Goal: Check status

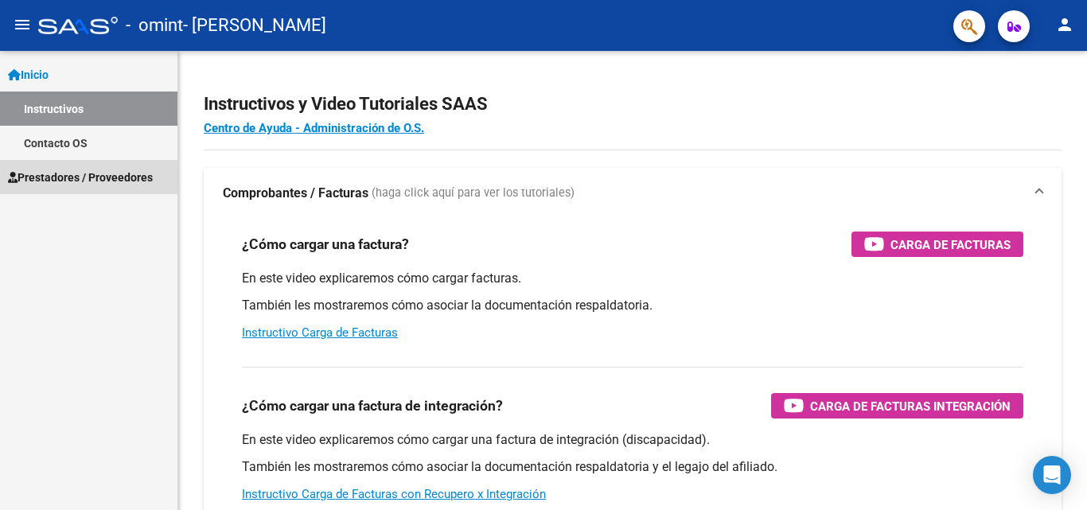
click at [109, 182] on span "Prestadores / Proveedores" at bounding box center [80, 178] width 145 height 18
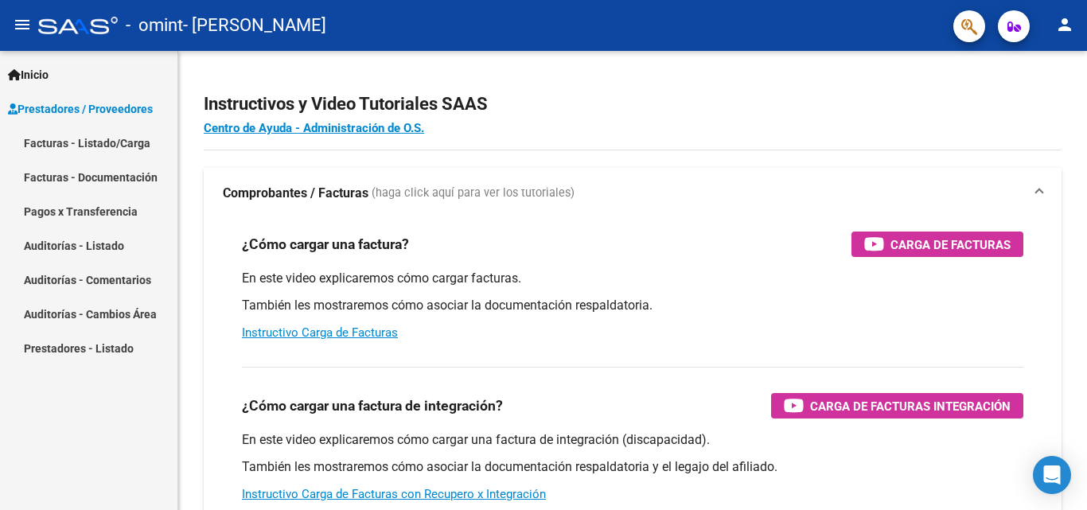
click at [102, 141] on link "Facturas - Listado/Carga" at bounding box center [88, 143] width 177 height 34
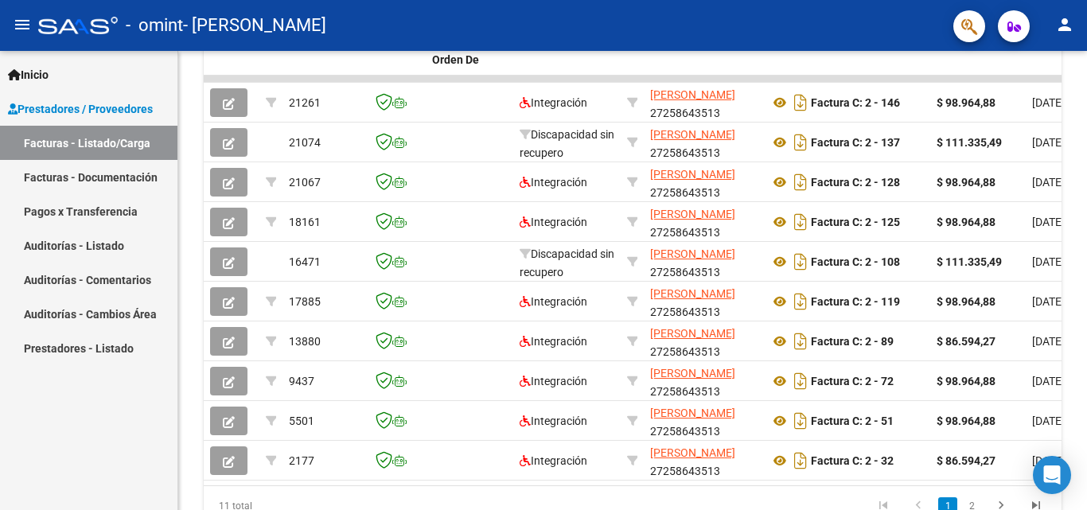
click at [116, 213] on link "Pagos x Transferencia" at bounding box center [88, 211] width 177 height 34
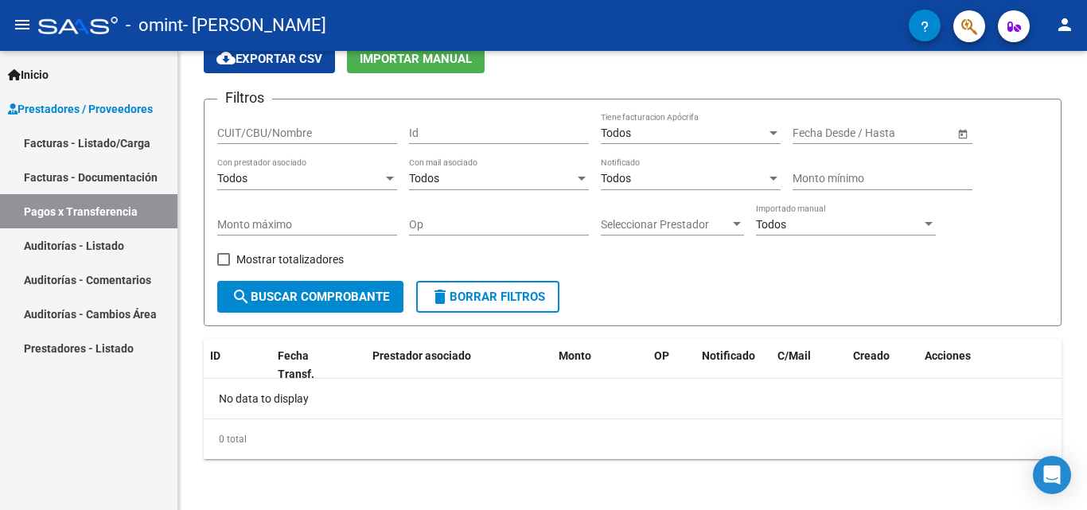
scroll to position [73, 0]
click at [345, 303] on span "search Buscar Comprobante" at bounding box center [311, 297] width 158 height 14
